Goal: Find specific page/section

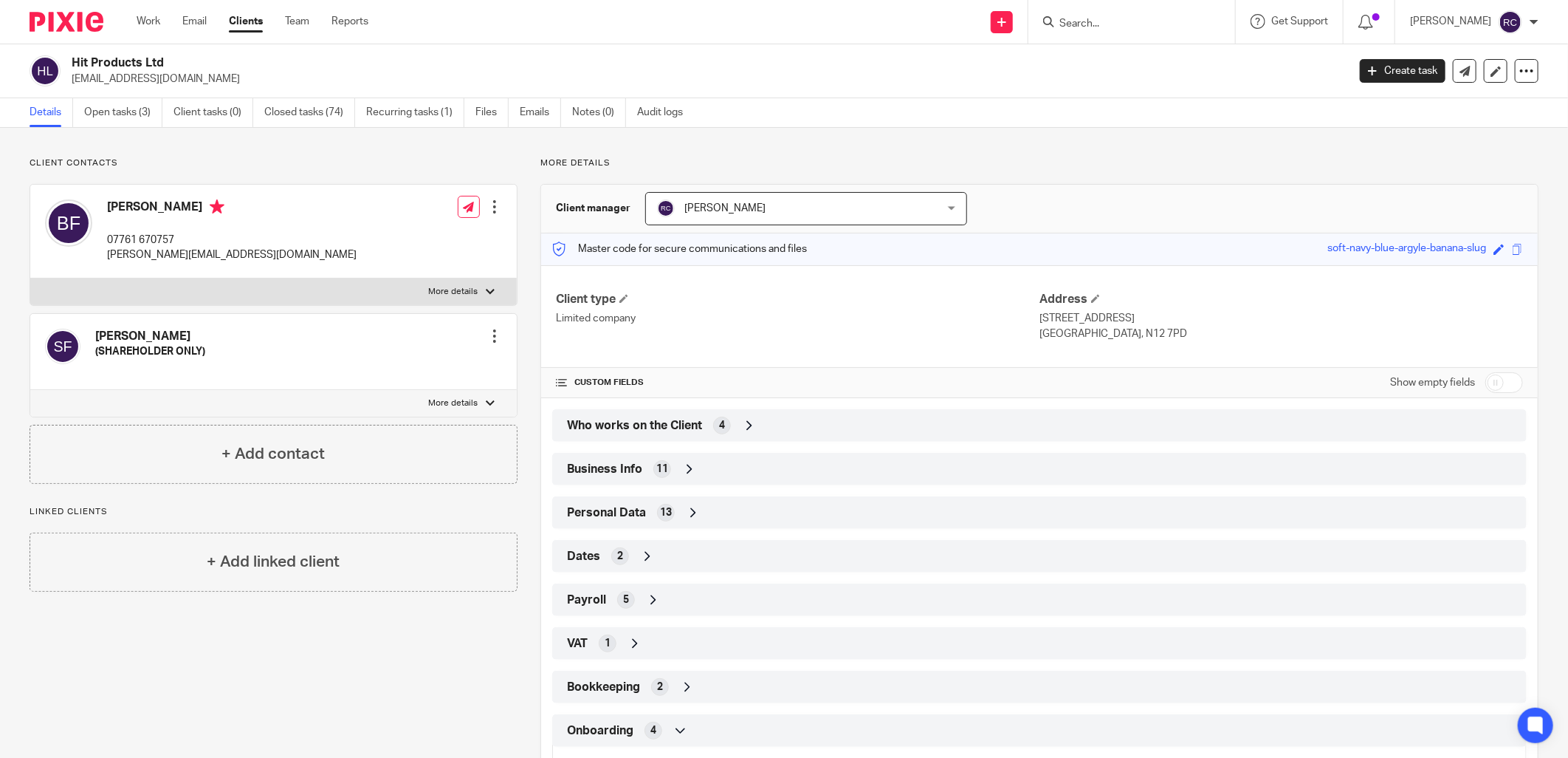
scroll to position [195, 0]
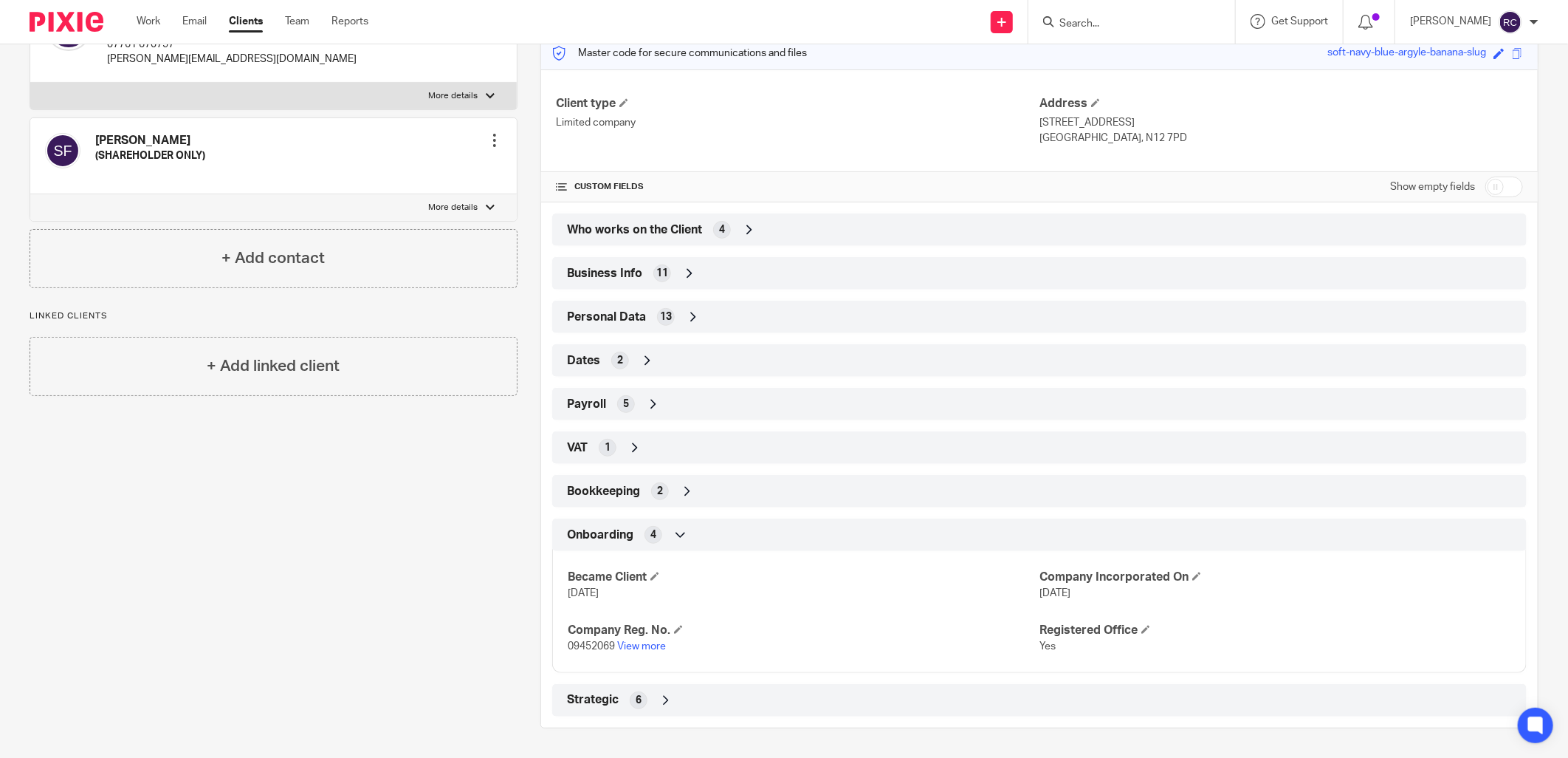
click at [1066, 18] on input "Search" at bounding box center [1124, 24] width 133 height 13
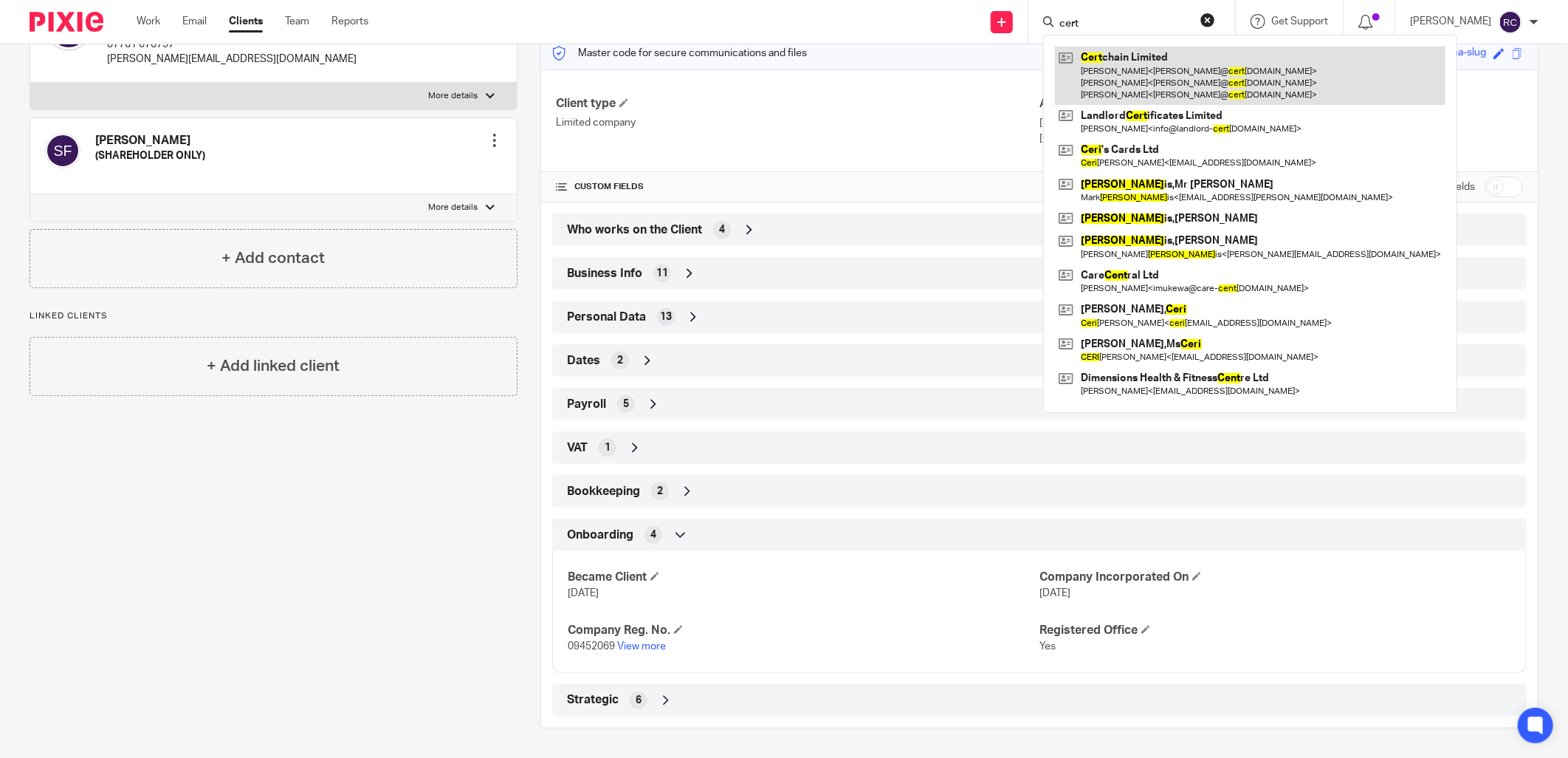
type input "cert"
click at [1088, 63] on link at bounding box center [1250, 75] width 390 height 59
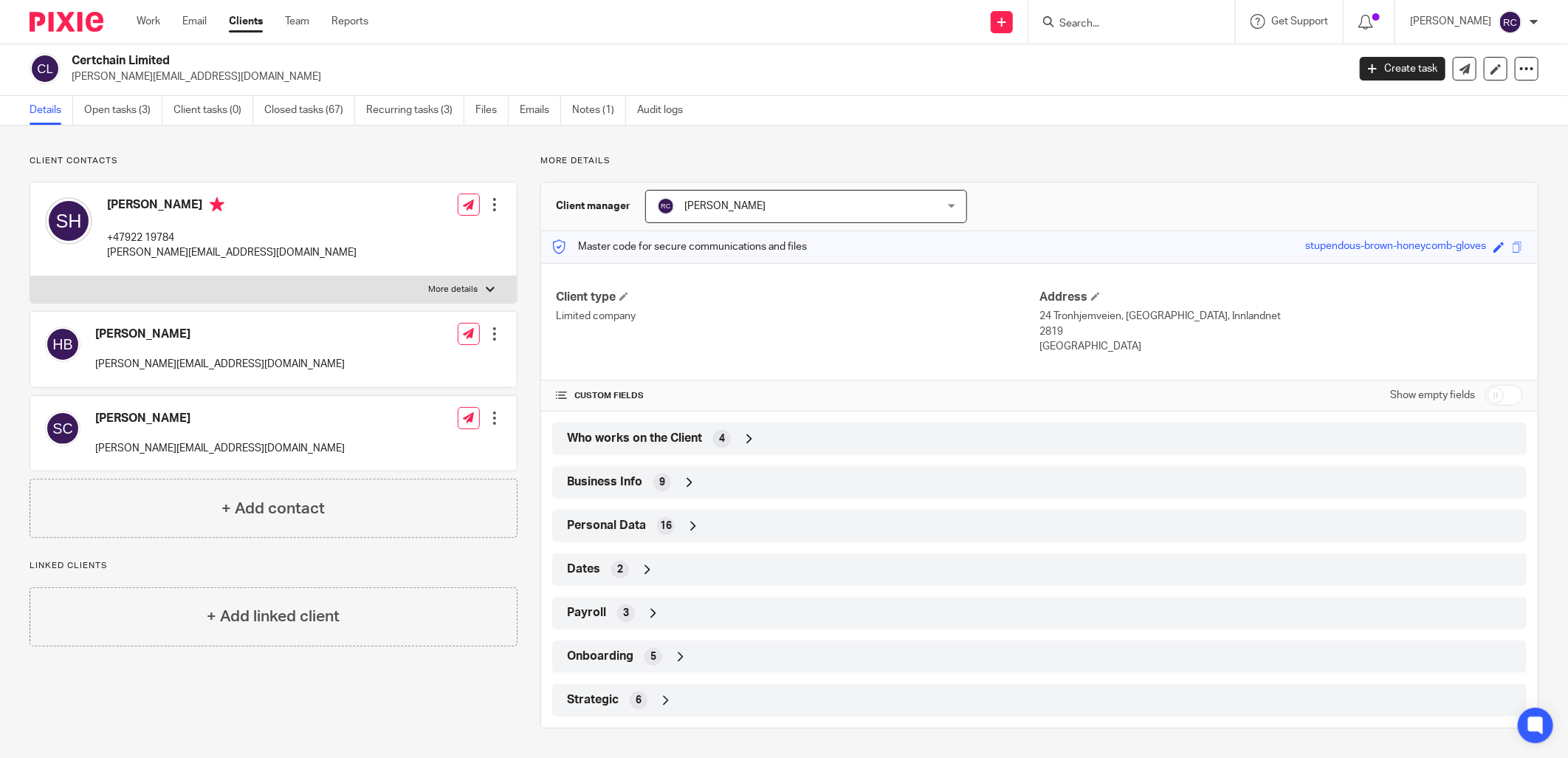
click at [595, 654] on span "Onboarding" at bounding box center [600, 656] width 67 height 15
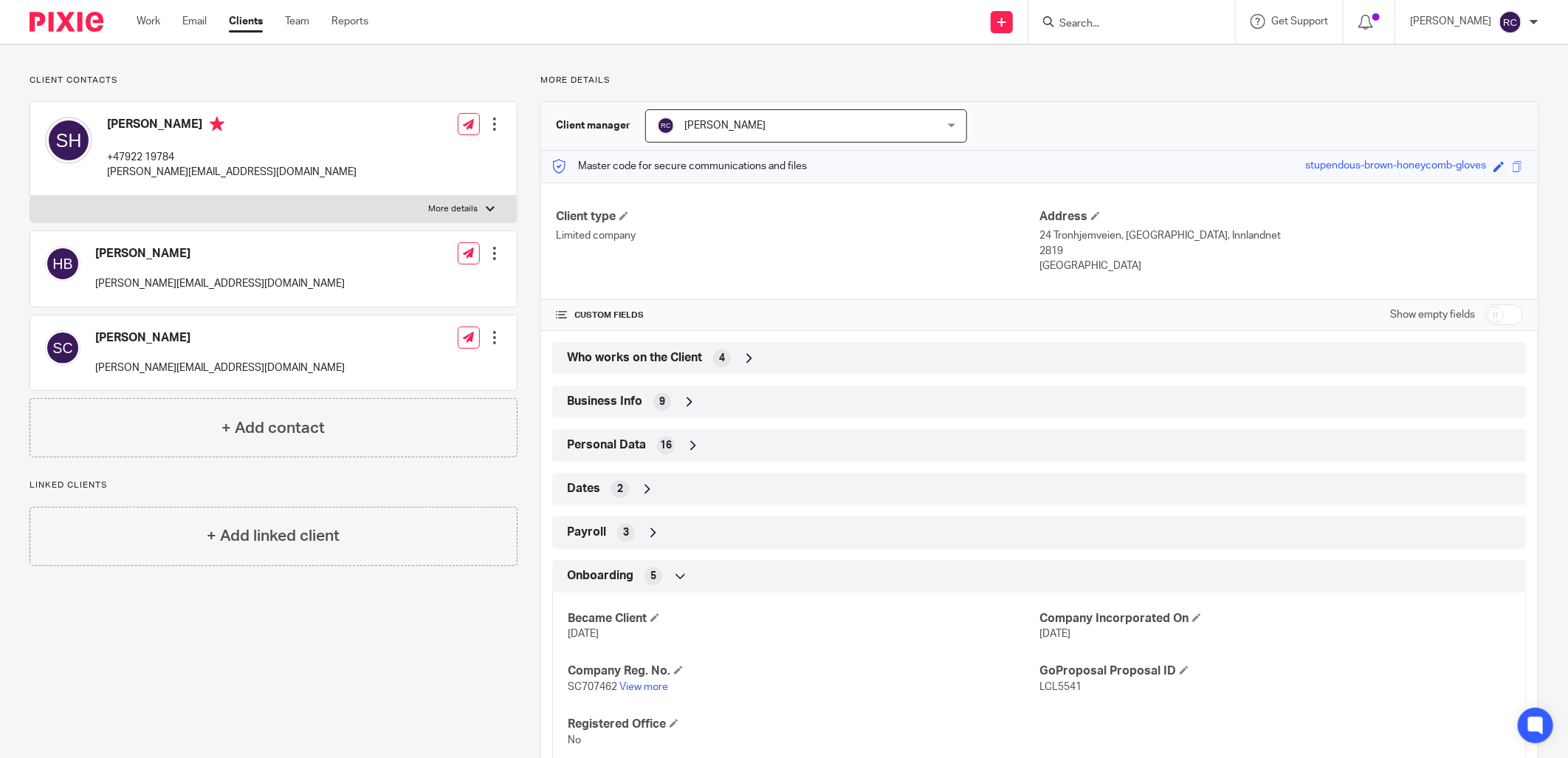
scroll to position [176, 0]
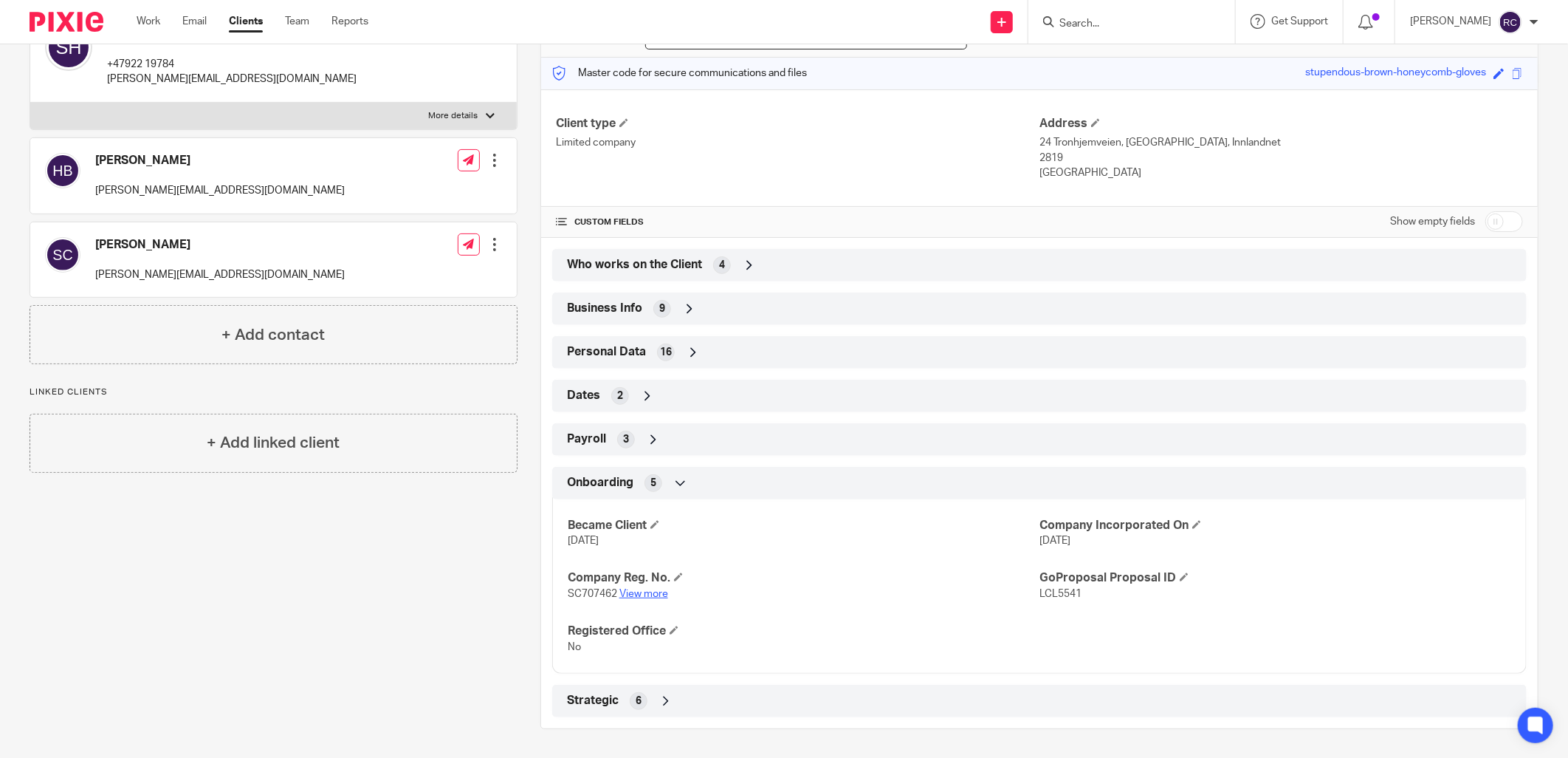
click at [636, 593] on link "View more" at bounding box center [643, 594] width 49 height 11
